Goal: Transaction & Acquisition: Obtain resource

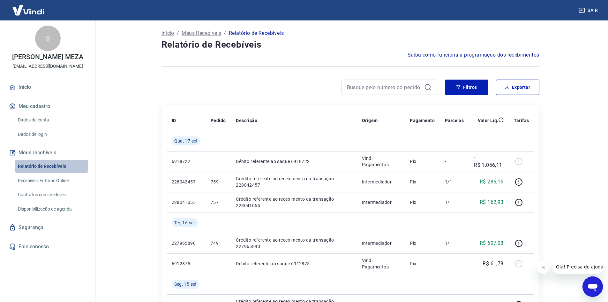
click at [42, 166] on link "Relatório de Recebíveis" at bounding box center [51, 166] width 72 height 13
click at [464, 93] on button "Filtros" at bounding box center [466, 86] width 43 height 15
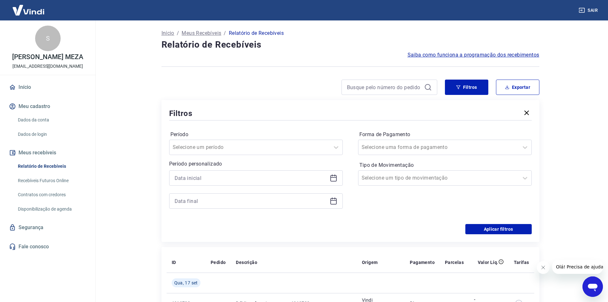
click at [332, 179] on icon at bounding box center [334, 178] width 8 height 8
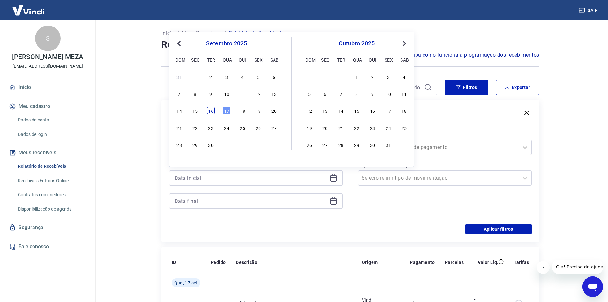
click at [213, 113] on div "16" at bounding box center [211, 111] width 8 height 8
type input "16/09/2025"
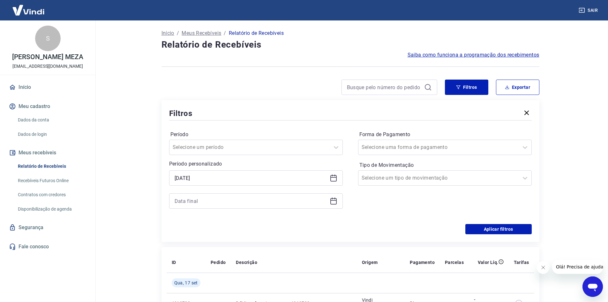
click at [333, 201] on icon at bounding box center [334, 201] width 8 height 8
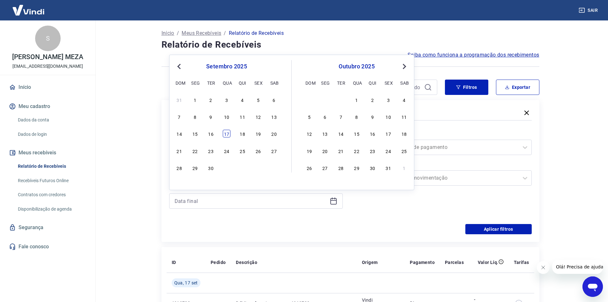
click at [228, 131] on div "17" at bounding box center [227, 134] width 8 height 8
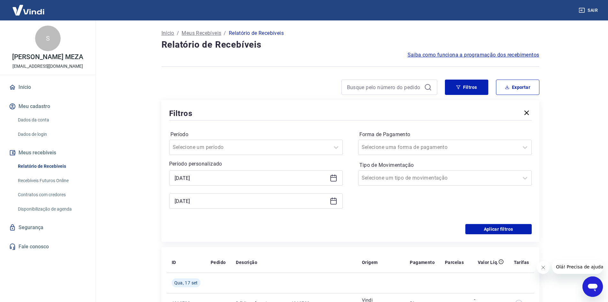
type input "17/09/2025"
click at [467, 92] on button "Filtros" at bounding box center [466, 86] width 43 height 15
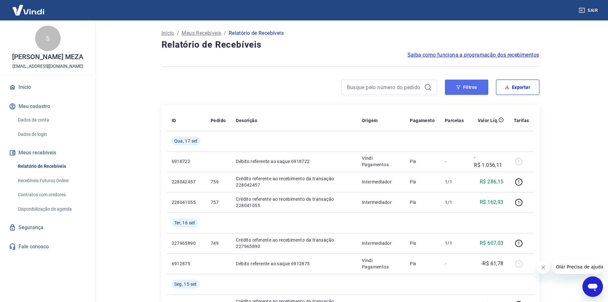
click at [459, 84] on button "Filtros" at bounding box center [466, 86] width 43 height 15
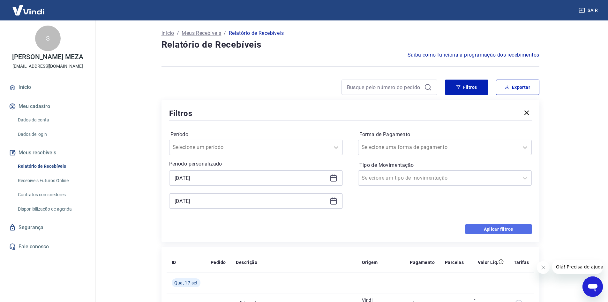
click at [476, 225] on button "Aplicar filtros" at bounding box center [498, 229] width 66 height 10
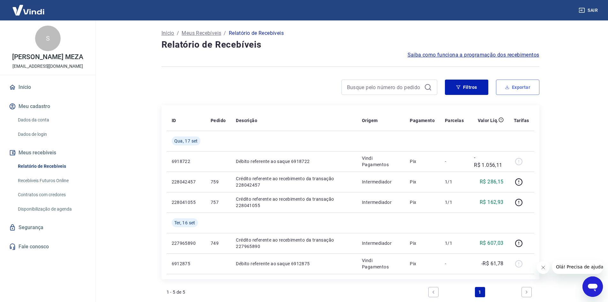
click at [507, 89] on button "Exportar" at bounding box center [517, 86] width 43 height 15
type input "16/09/2025"
type input "17/09/2025"
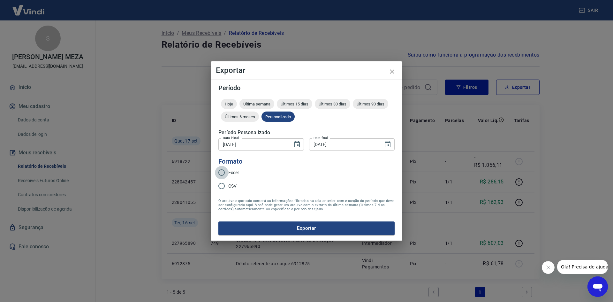
drag, startPoint x: 221, startPoint y: 170, endPoint x: 240, endPoint y: 190, distance: 28.0
click at [222, 170] on input "Excel" at bounding box center [221, 172] width 13 height 13
radio input "true"
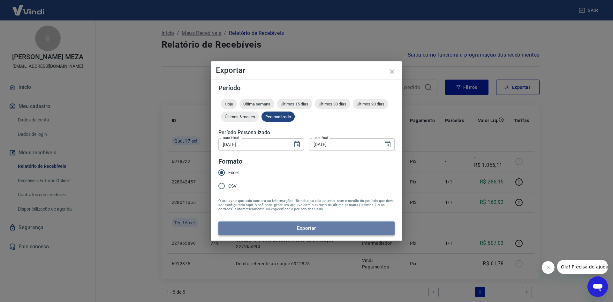
click at [258, 228] on button "Exportar" at bounding box center [306, 227] width 176 height 13
